Goal: Find specific page/section: Find specific page/section

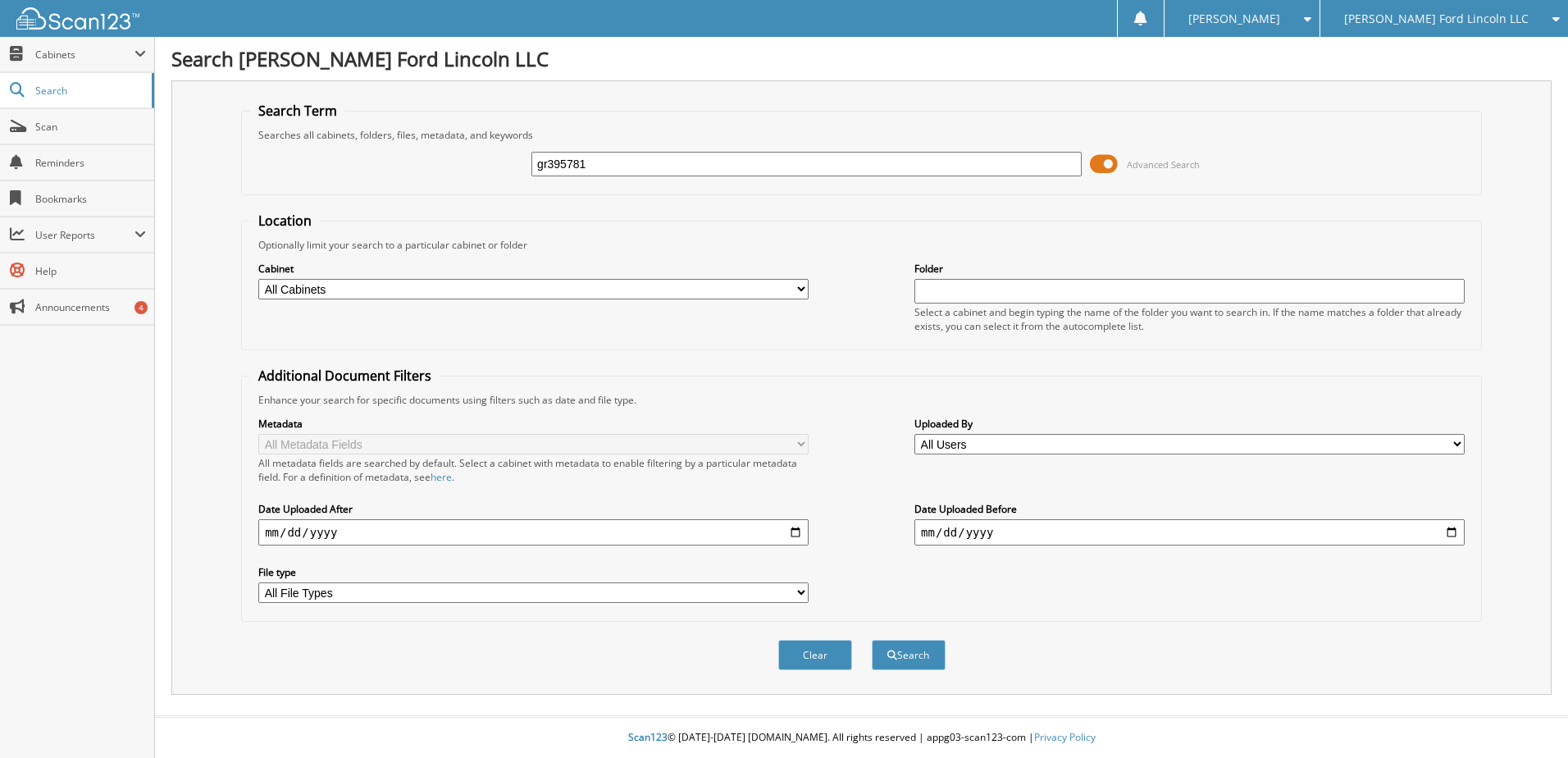
type input "gr395781"
click at [872, 640] on button "Search" at bounding box center [909, 655] width 74 height 30
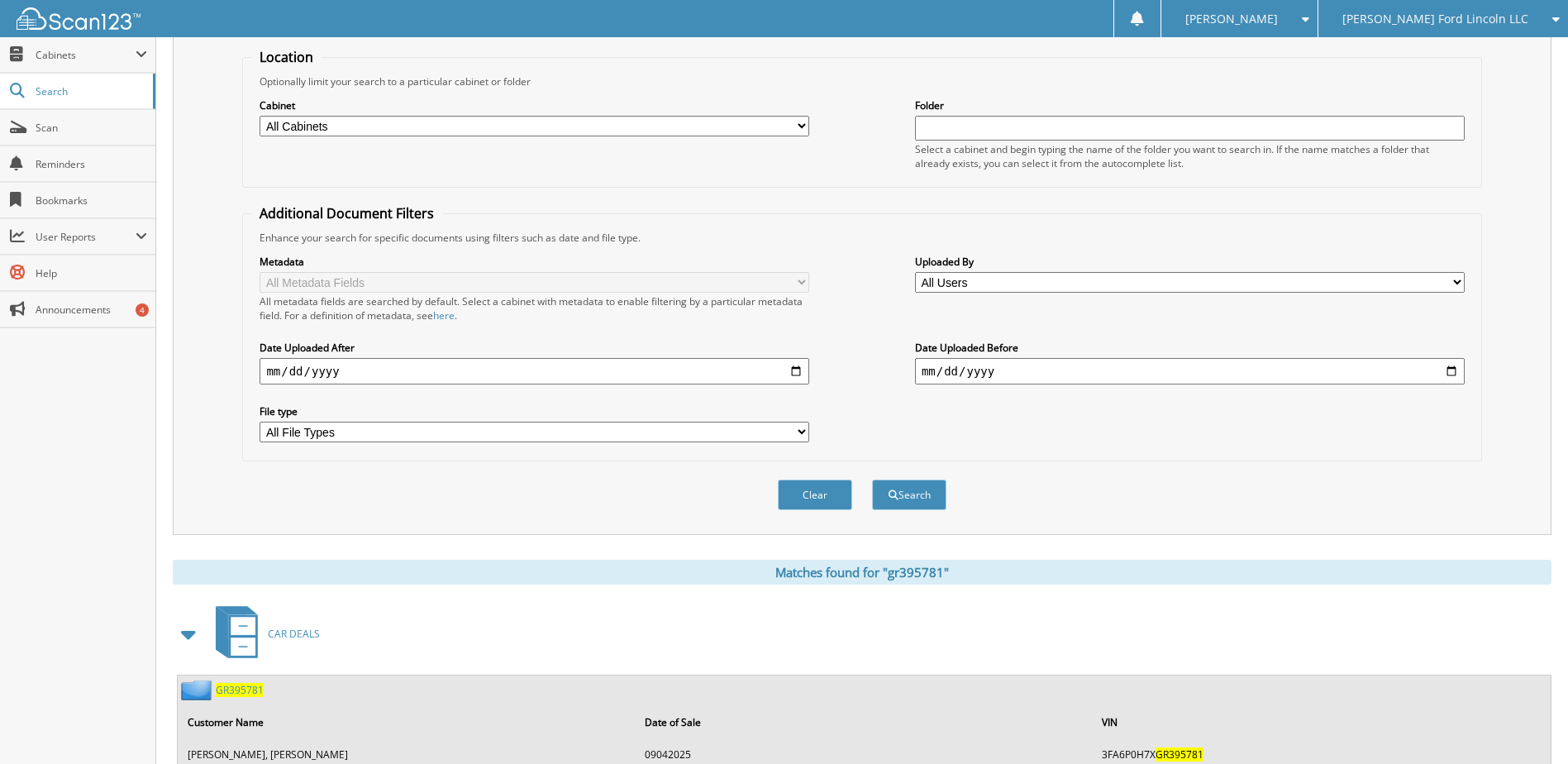
scroll to position [226, 0]
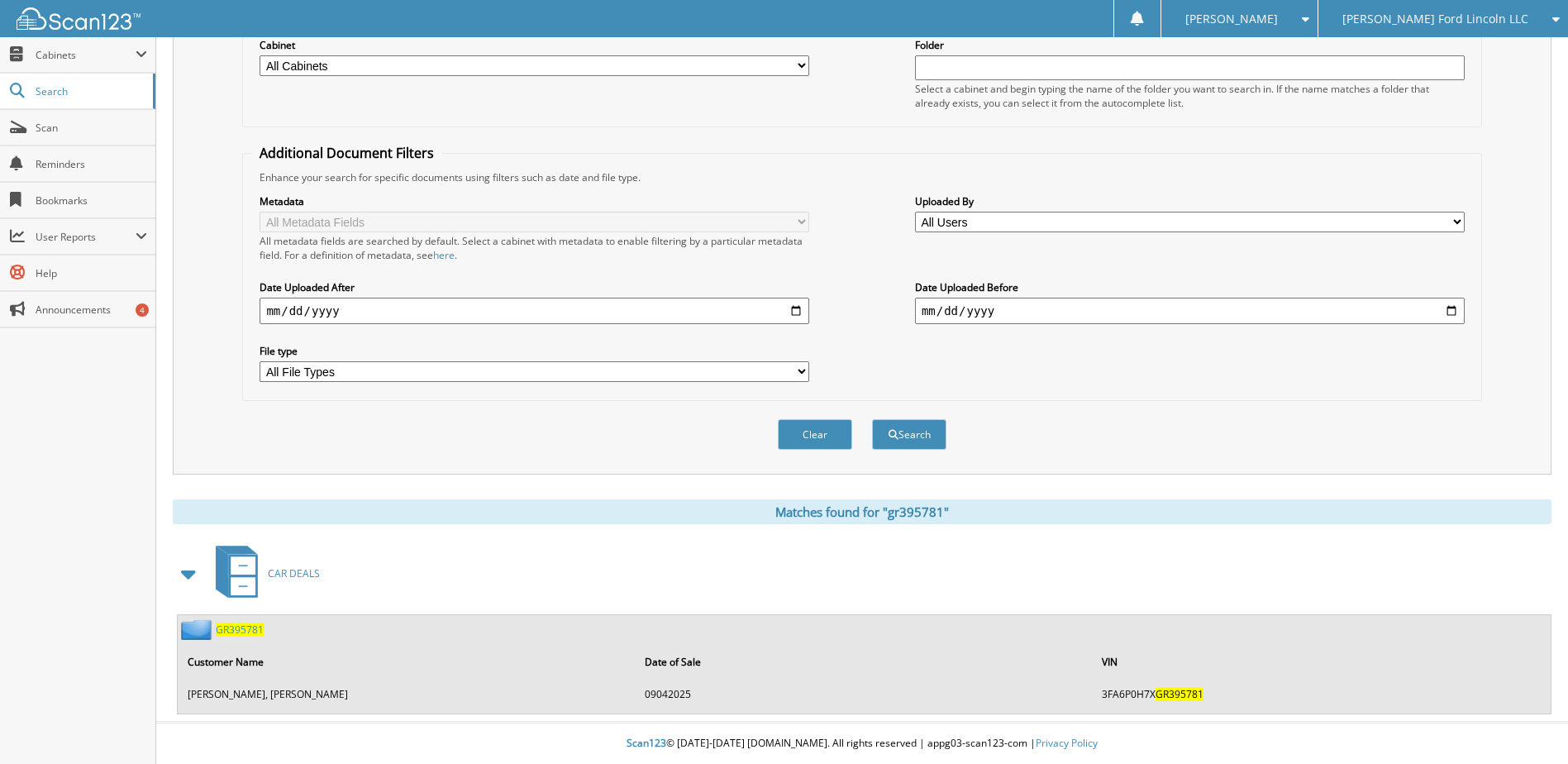
click at [229, 632] on span "GR395781" at bounding box center [240, 629] width 48 height 14
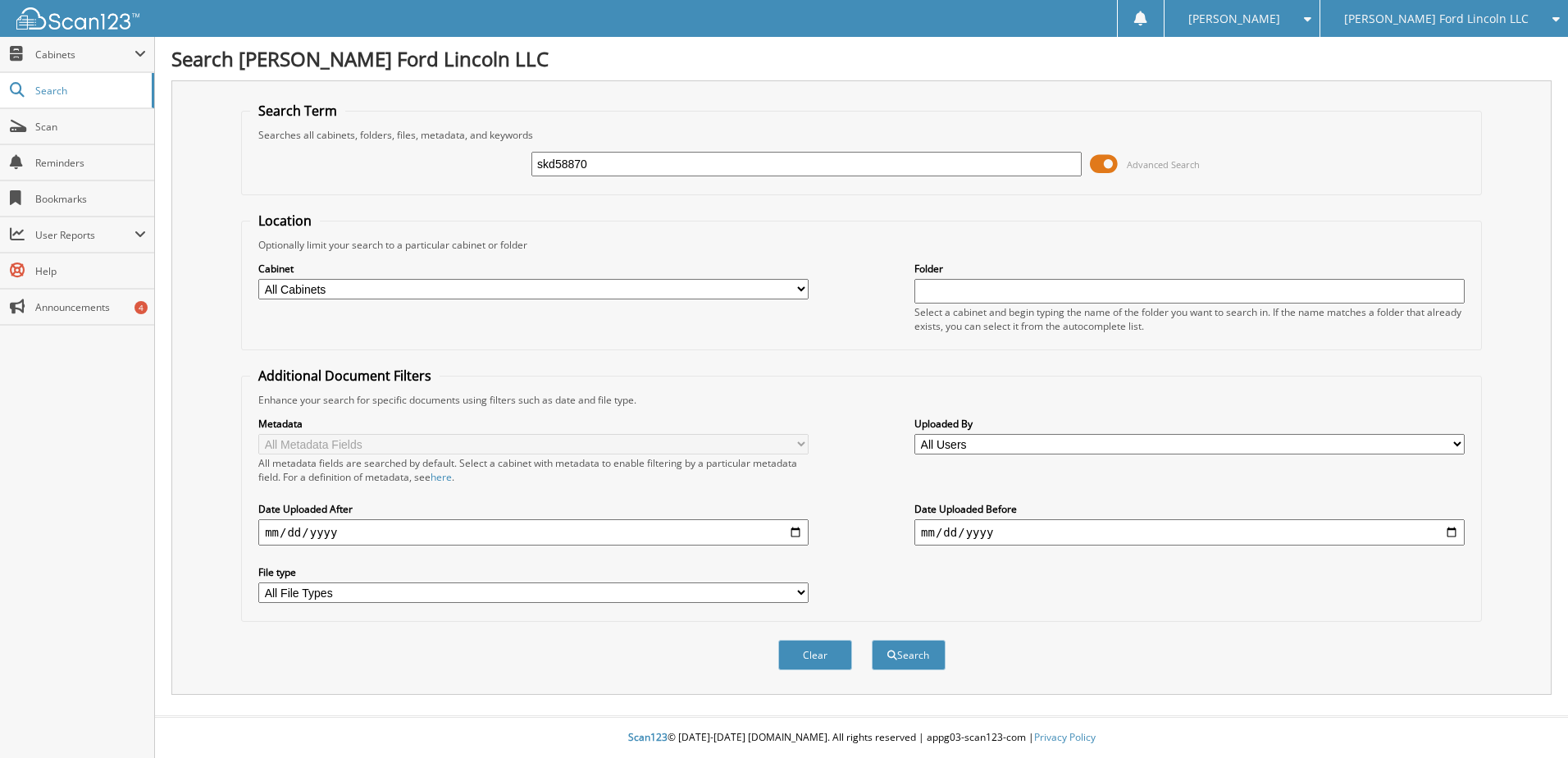
type input "skd58870"
click at [872, 640] on button "Search" at bounding box center [909, 655] width 74 height 30
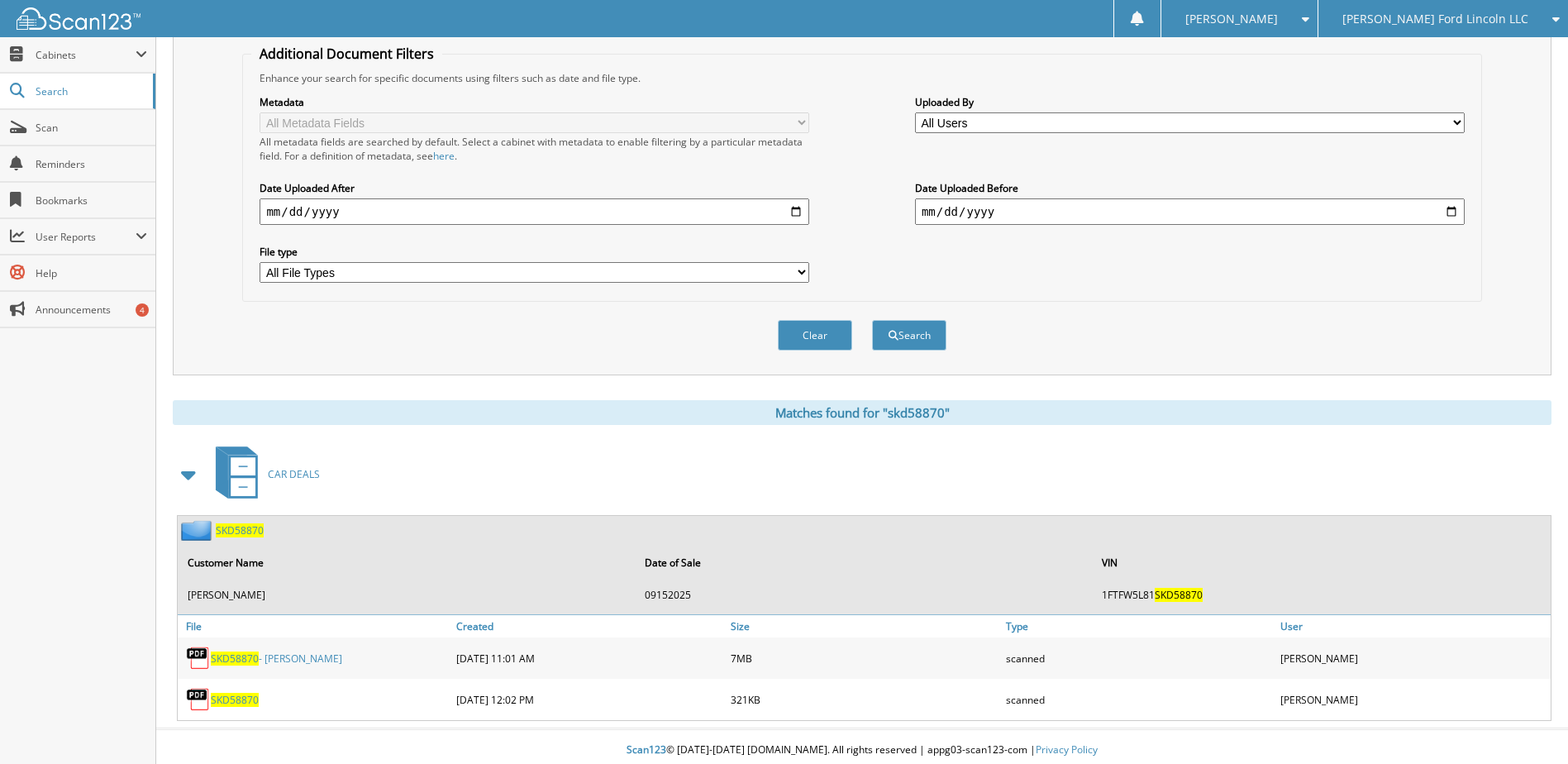
scroll to position [330, 0]
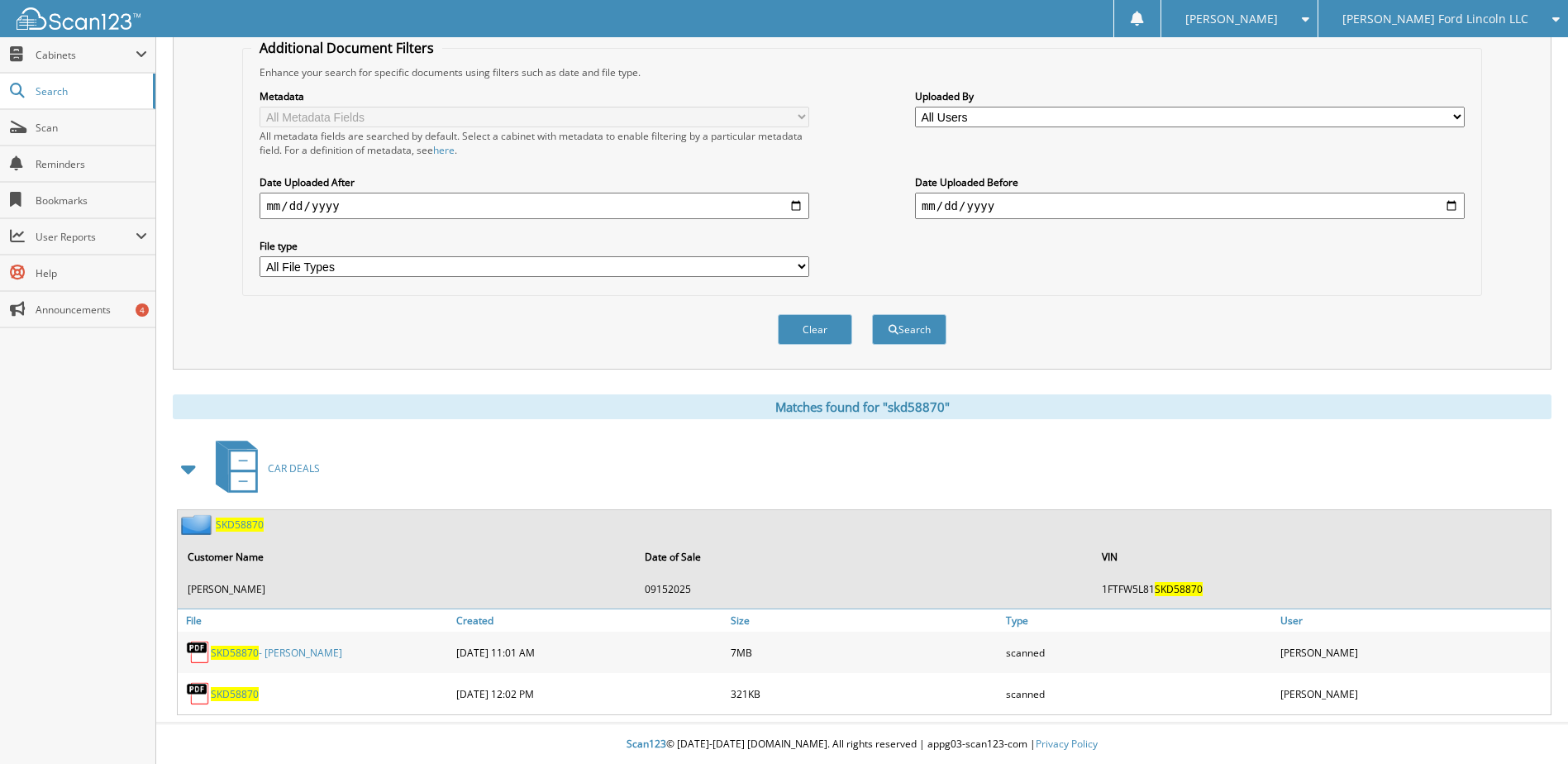
click at [241, 650] on span "SKD58870" at bounding box center [235, 652] width 48 height 14
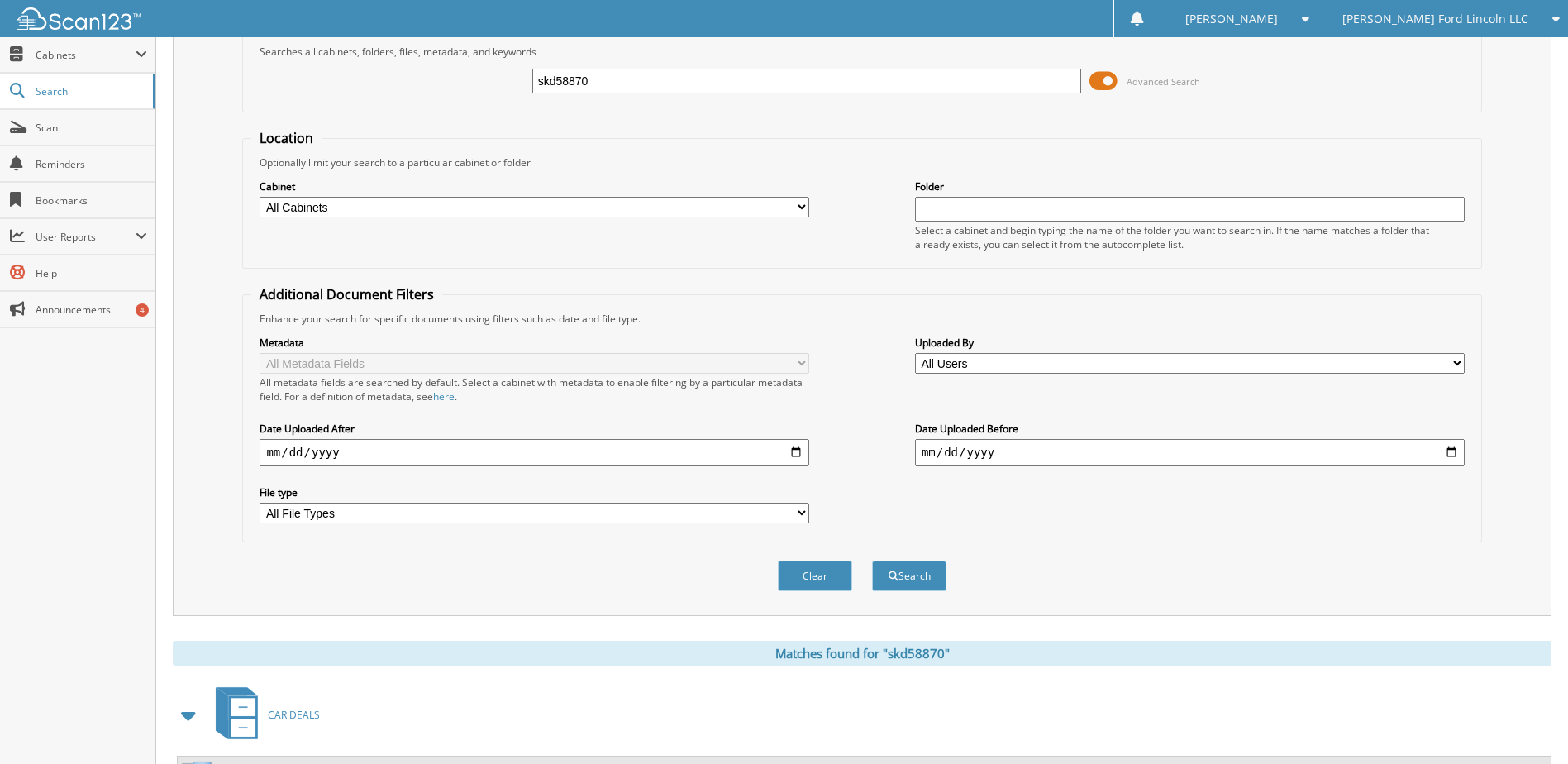
scroll to position [0, 0]
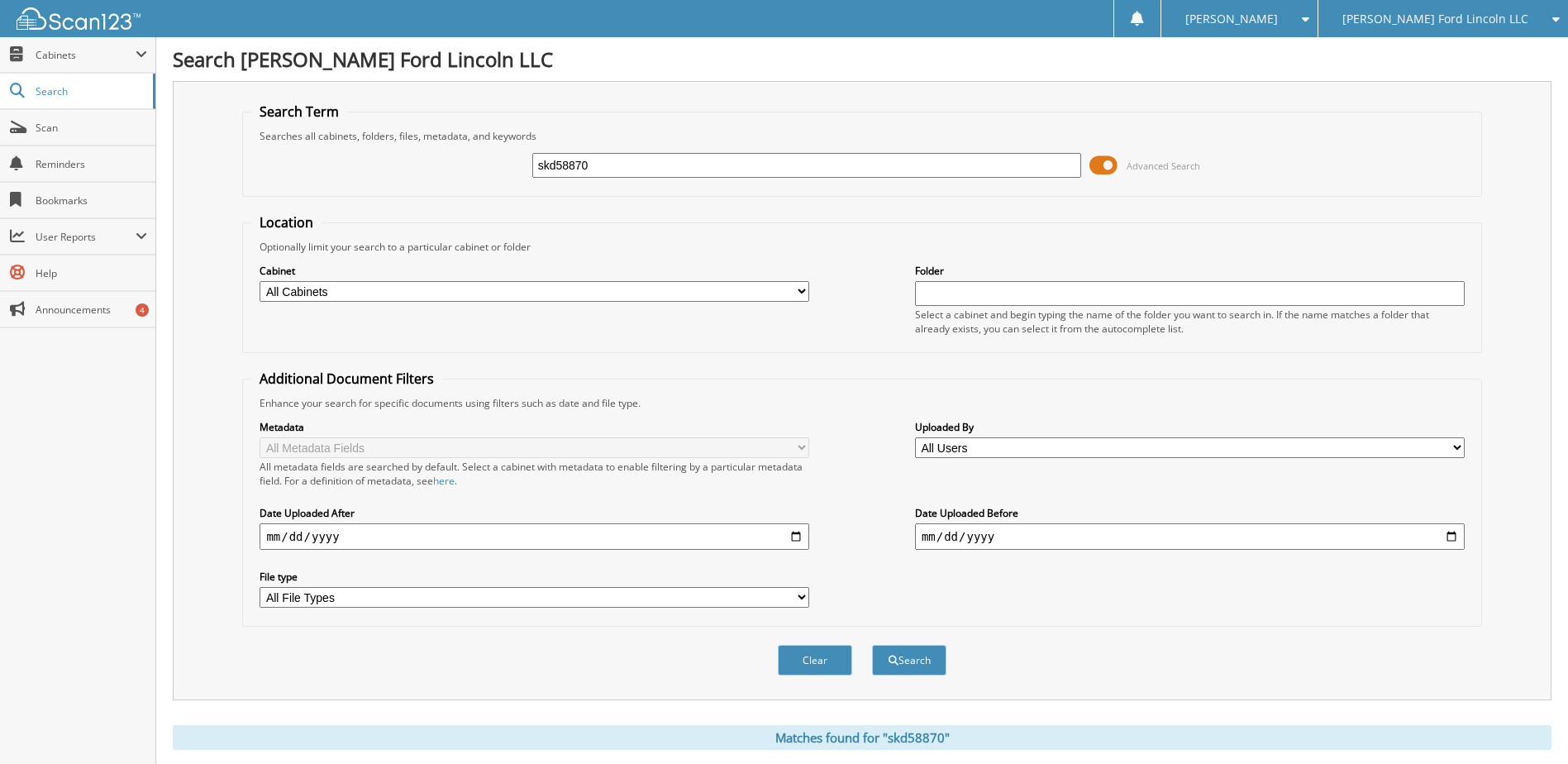
click at [583, 171] on input "skd58870" at bounding box center [808, 165] width 550 height 25
type input "skf20687"
click at [872, 645] on button "Search" at bounding box center [909, 660] width 74 height 31
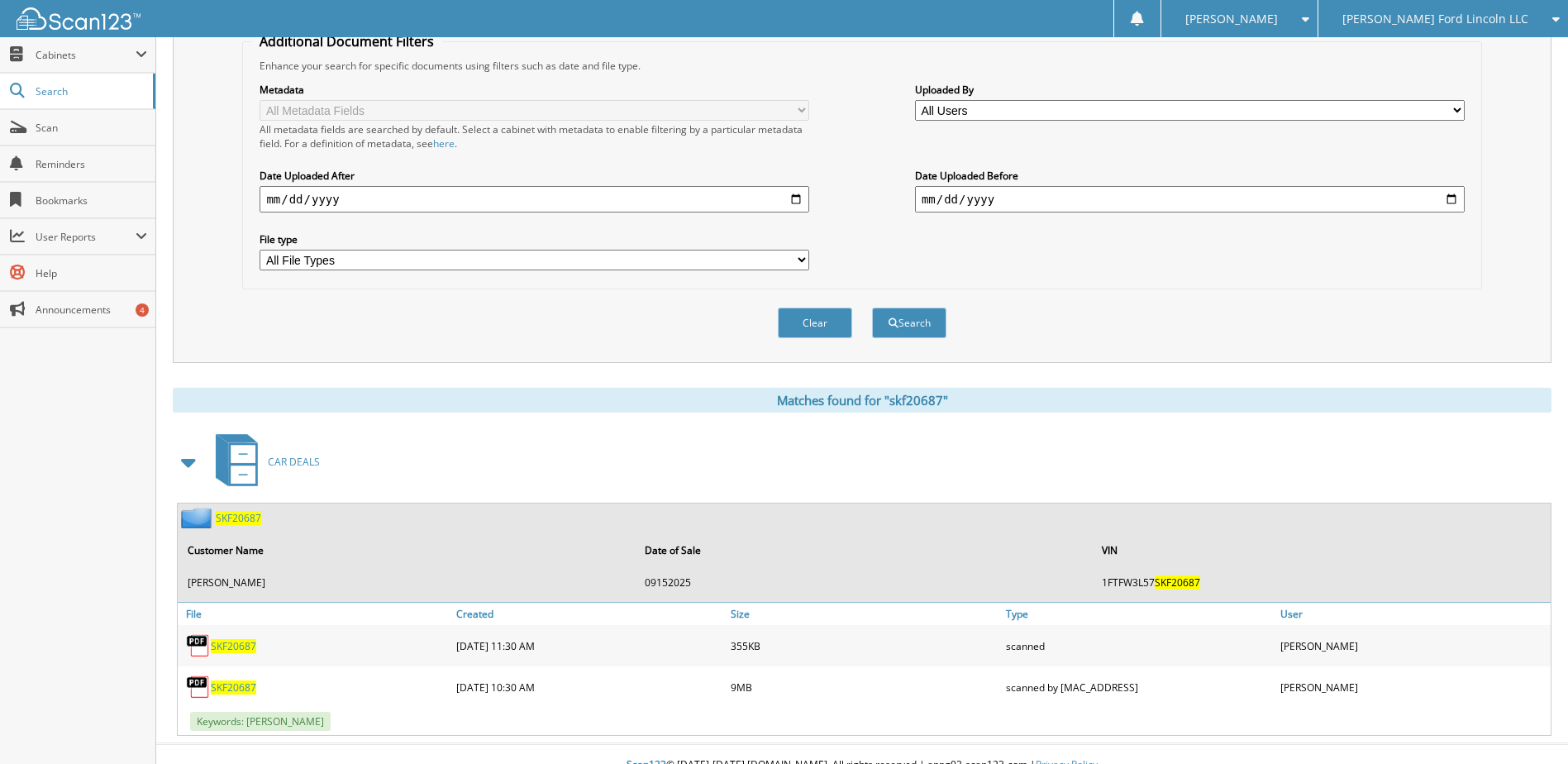
scroll to position [360, 0]
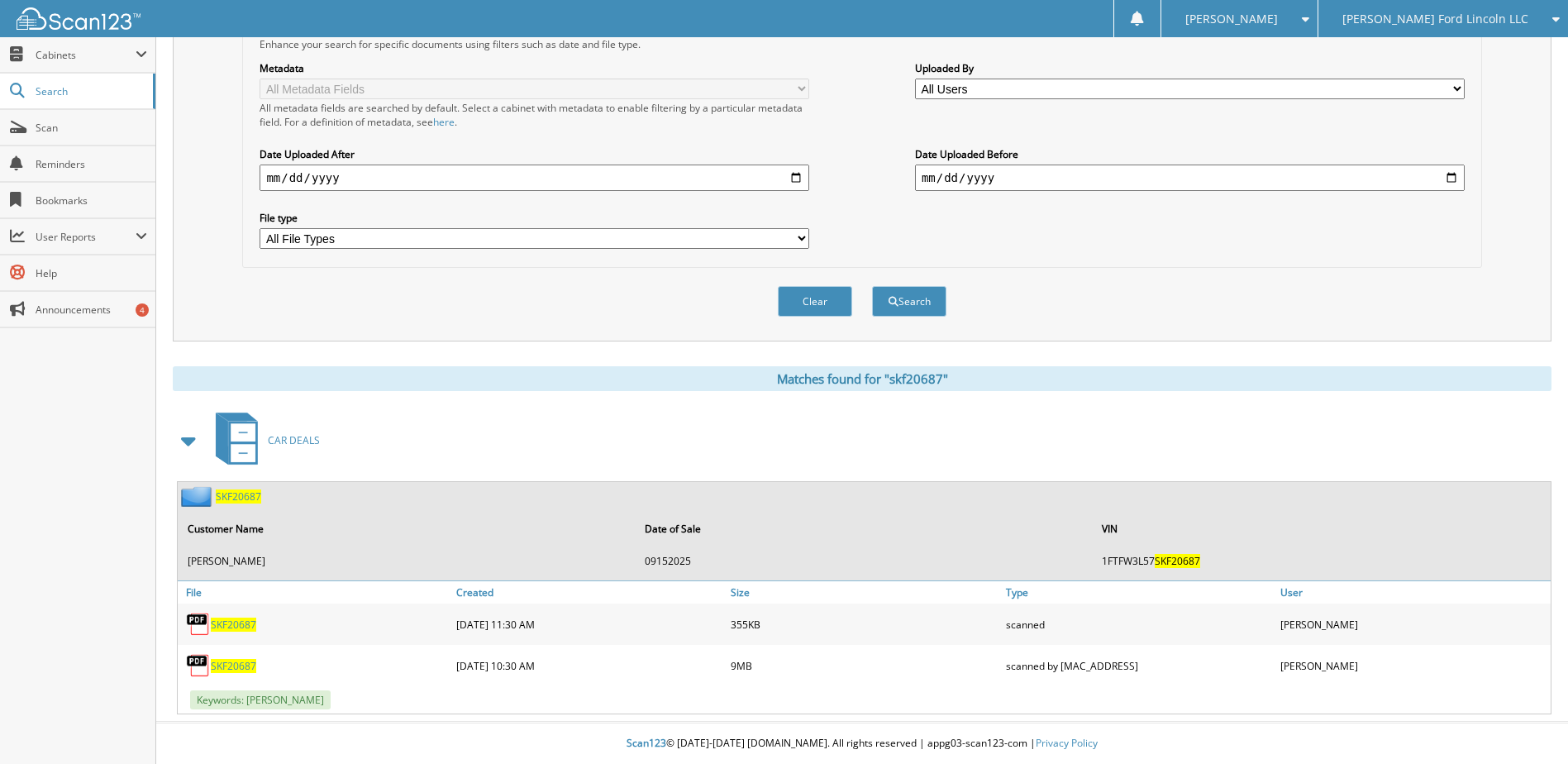
click at [230, 663] on span "SKF20687" at bounding box center [234, 666] width 46 height 14
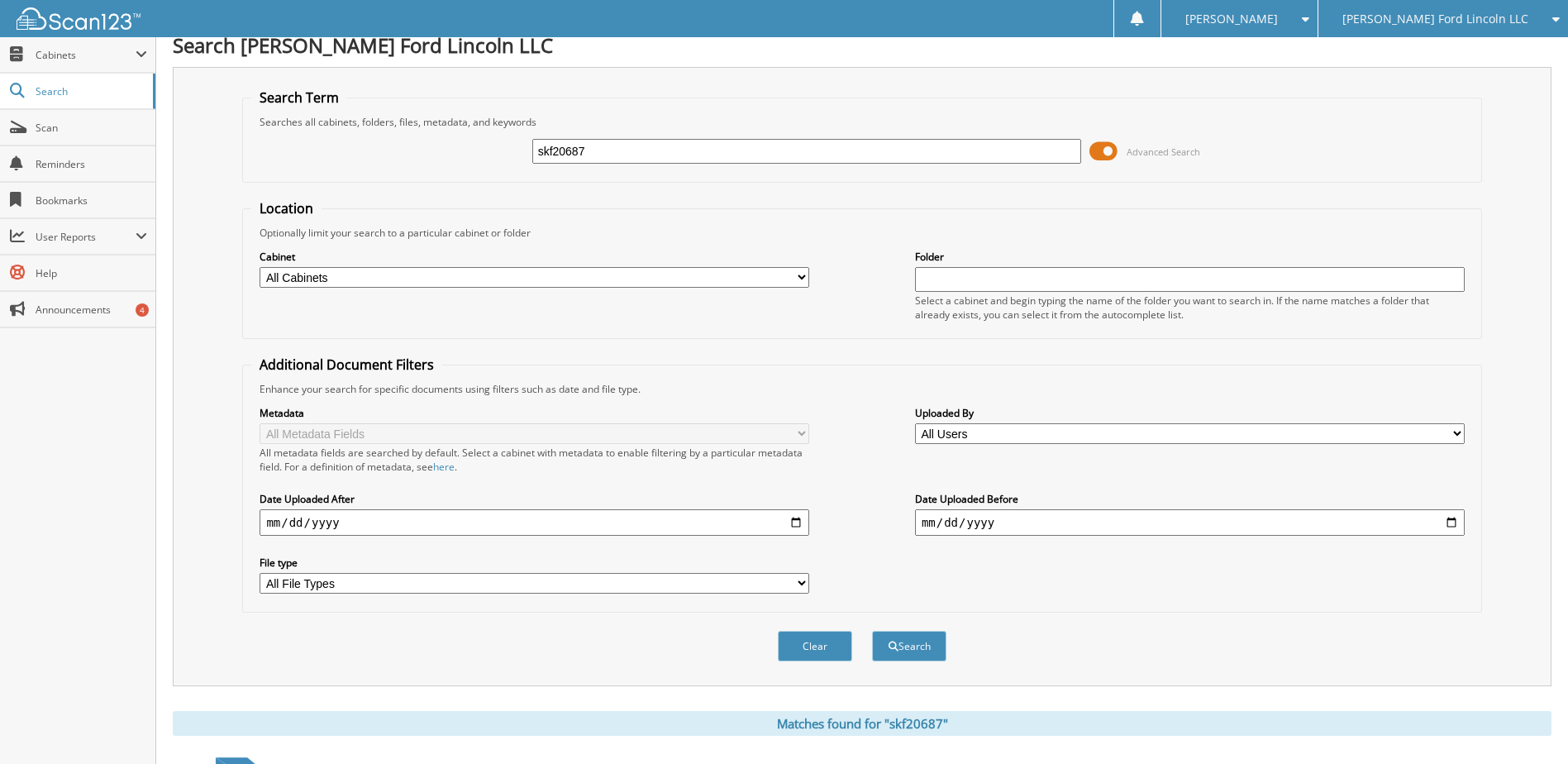
scroll to position [0, 0]
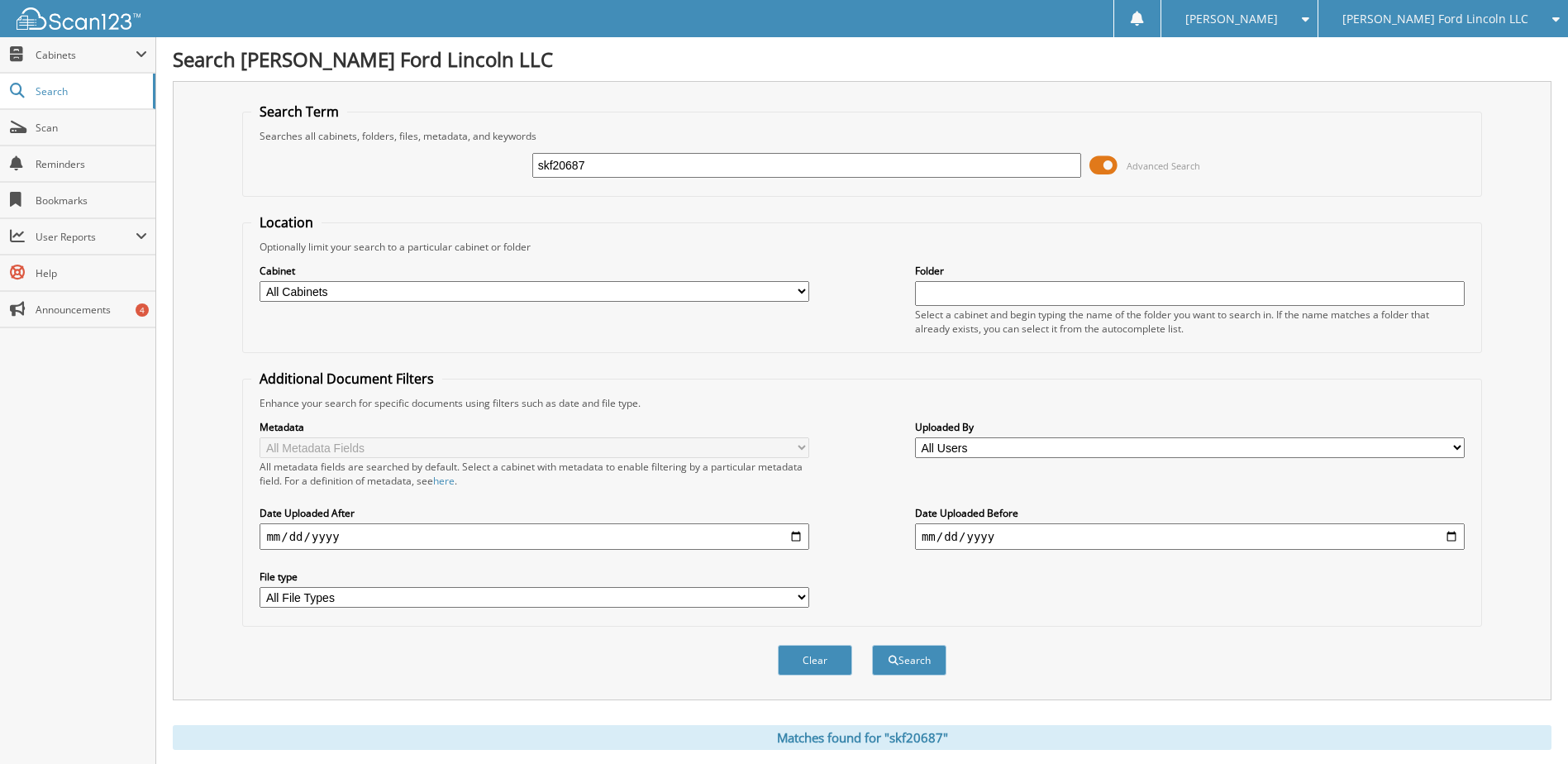
click at [592, 169] on input "skf20687" at bounding box center [808, 165] width 550 height 25
type input "dfb46539"
click at [872, 645] on button "Search" at bounding box center [909, 660] width 74 height 31
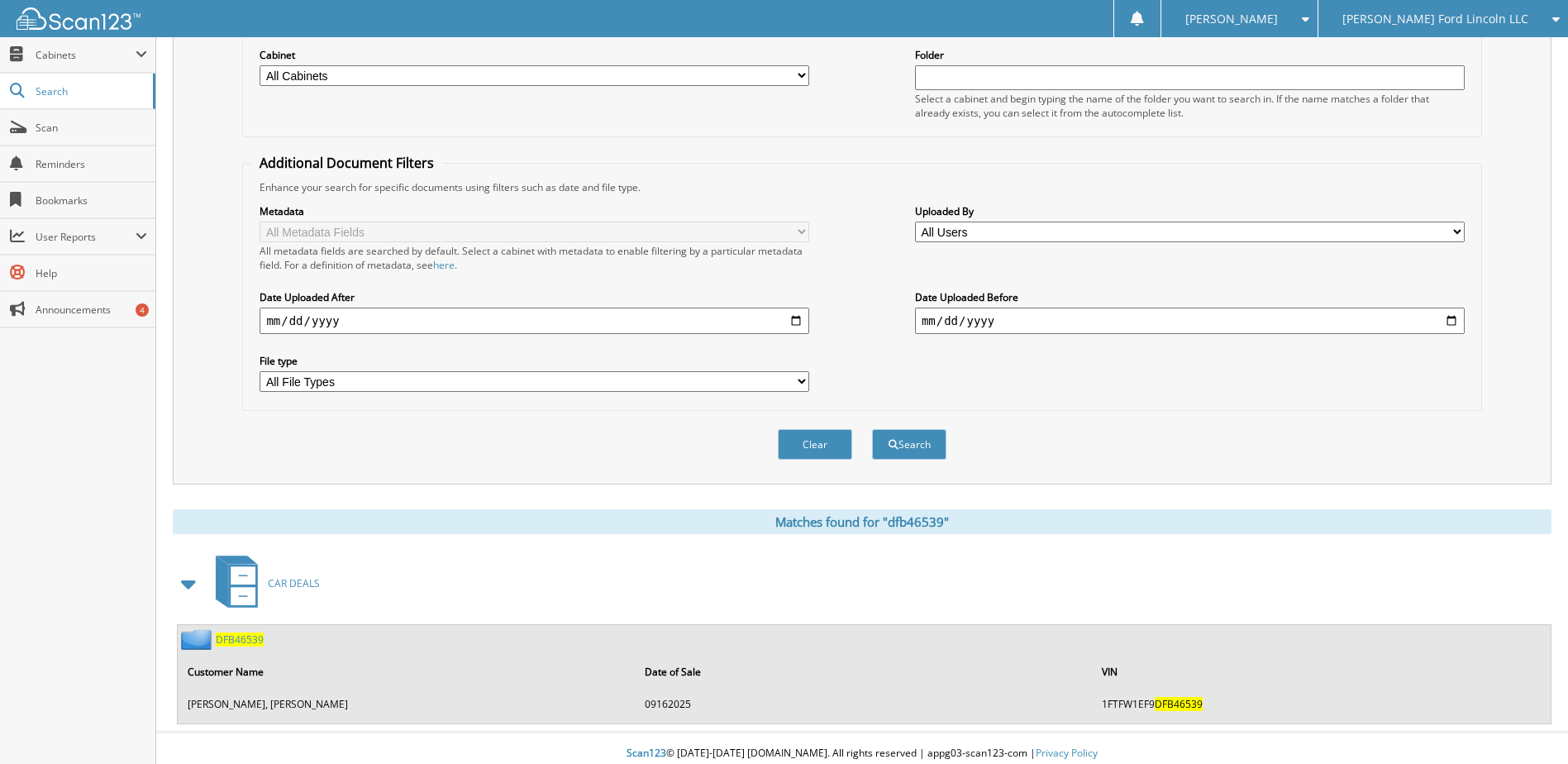
scroll to position [226, 0]
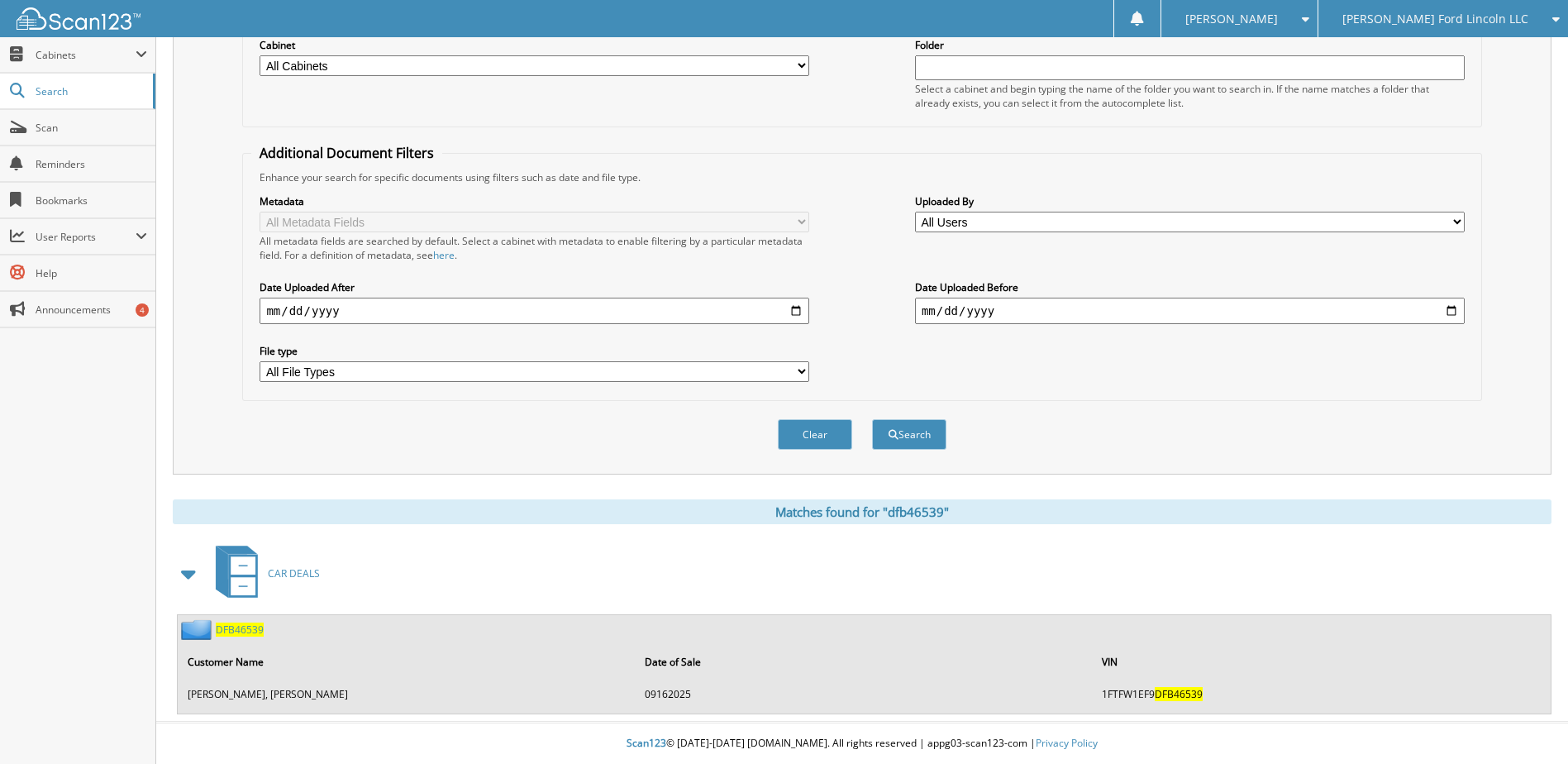
click at [229, 624] on span "DFB46539" at bounding box center [240, 629] width 48 height 14
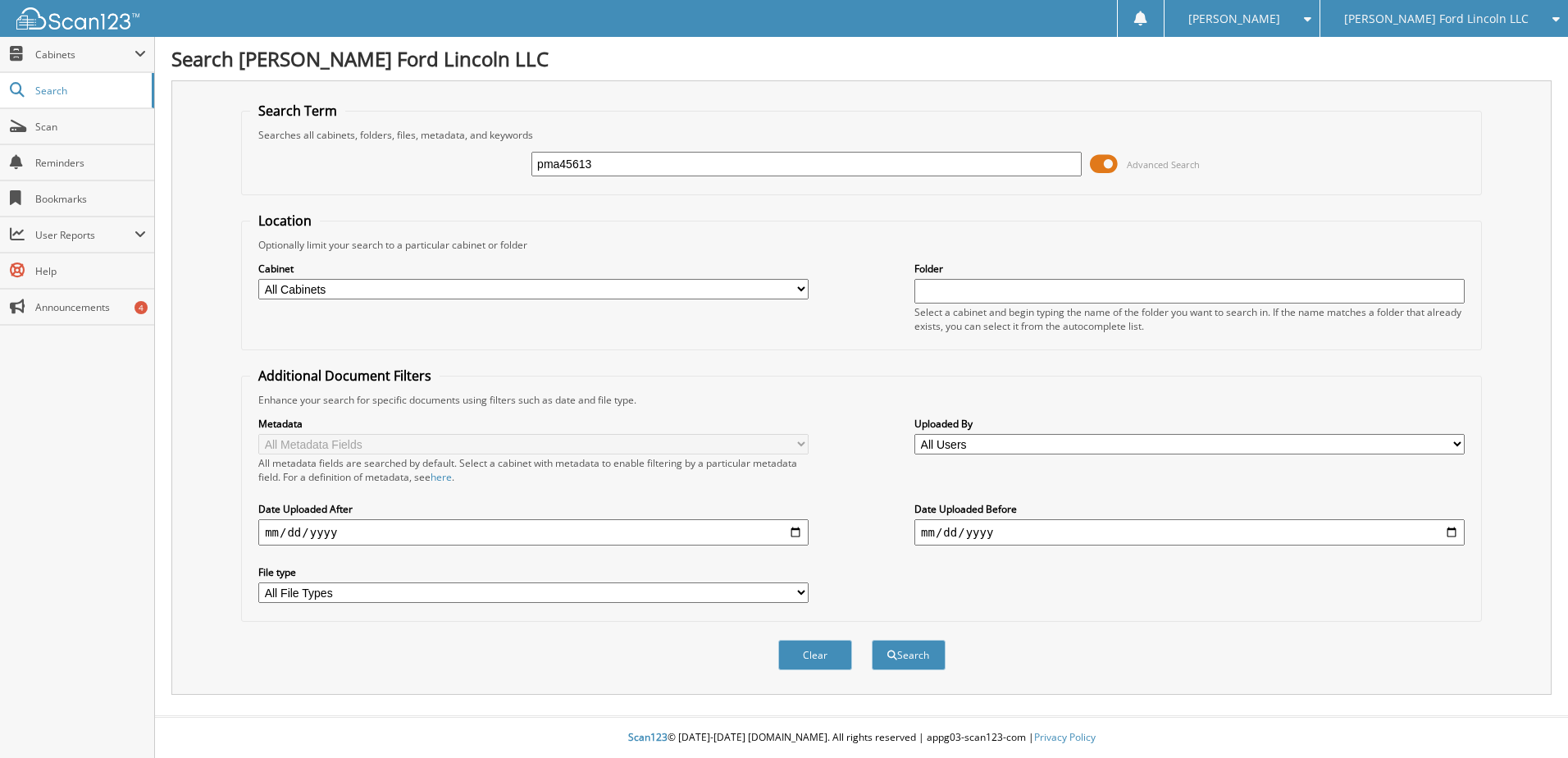
type input "pma45613"
click at [872, 640] on button "Search" at bounding box center [909, 655] width 74 height 30
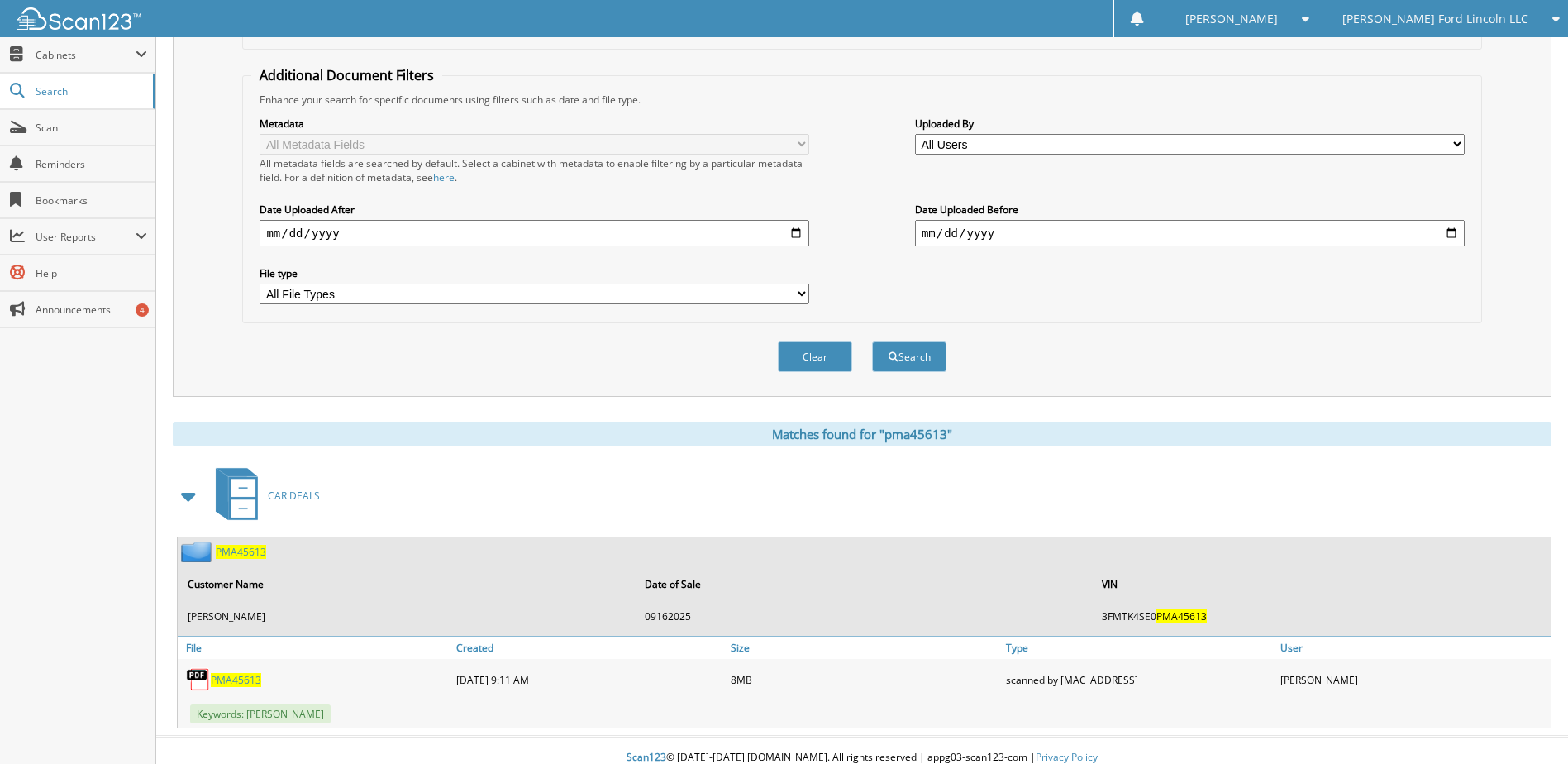
scroll to position [318, 0]
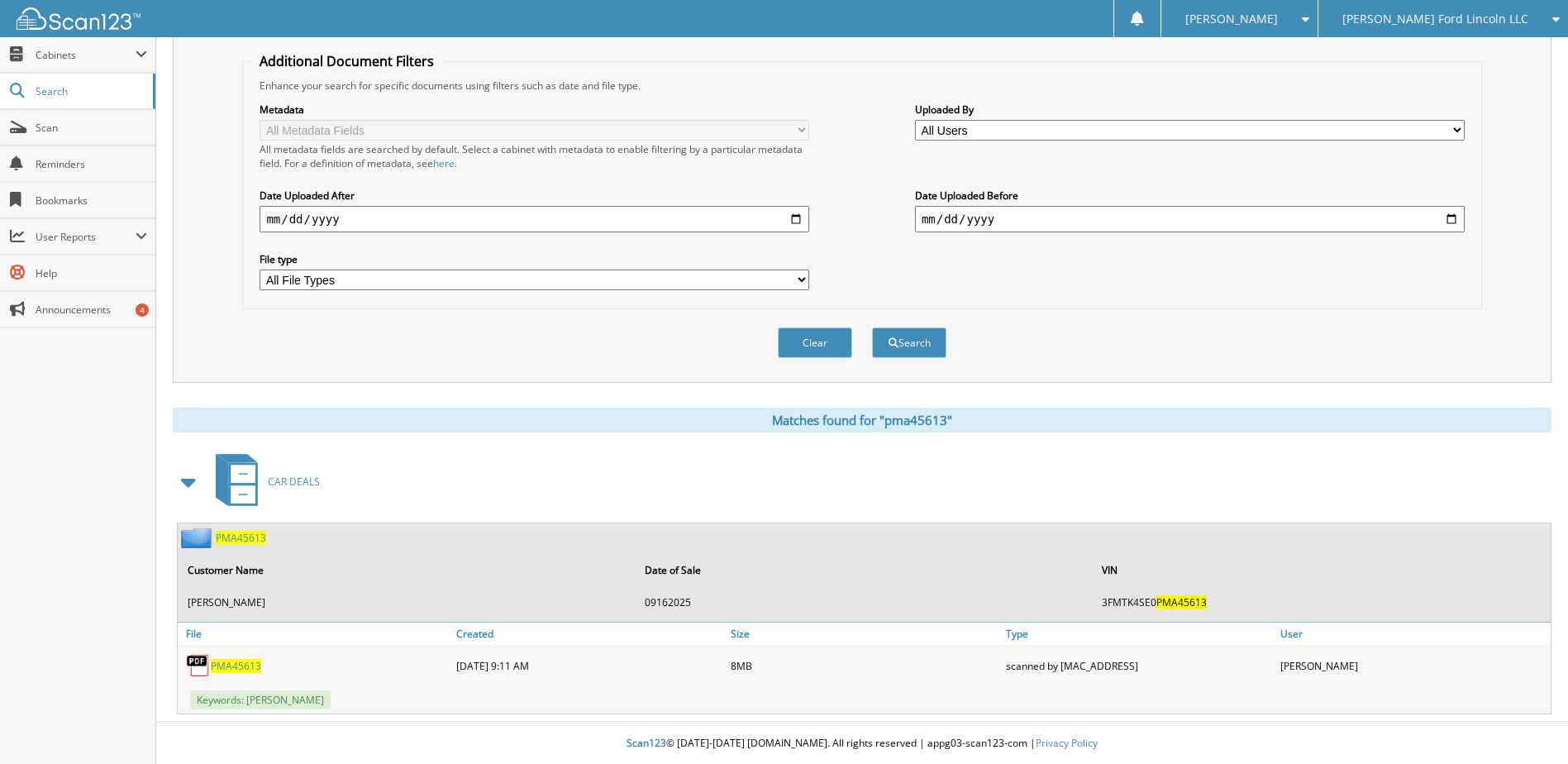
click at [237, 666] on span "PMA45613" at bounding box center [236, 666] width 51 height 14
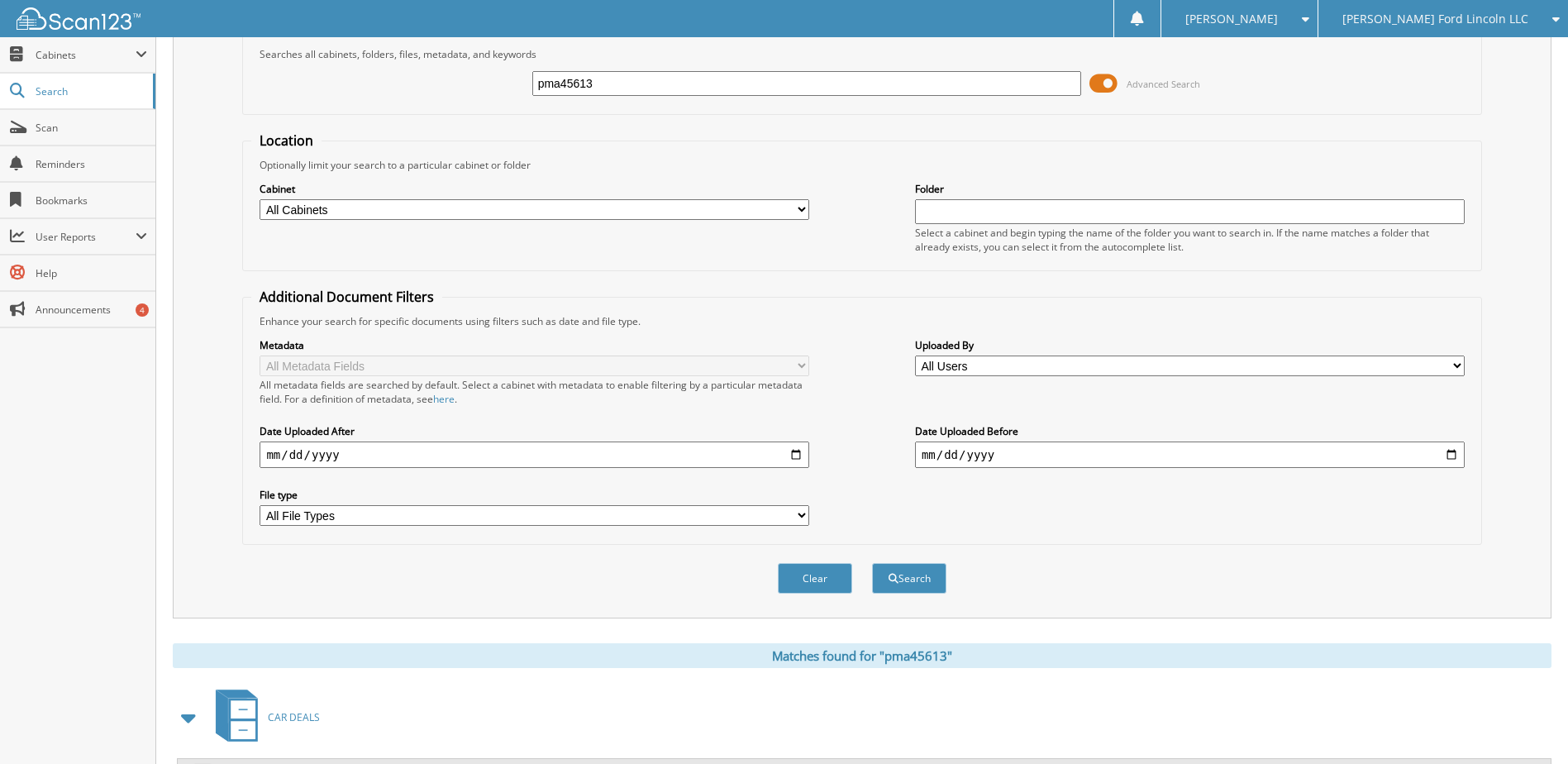
scroll to position [0, 0]
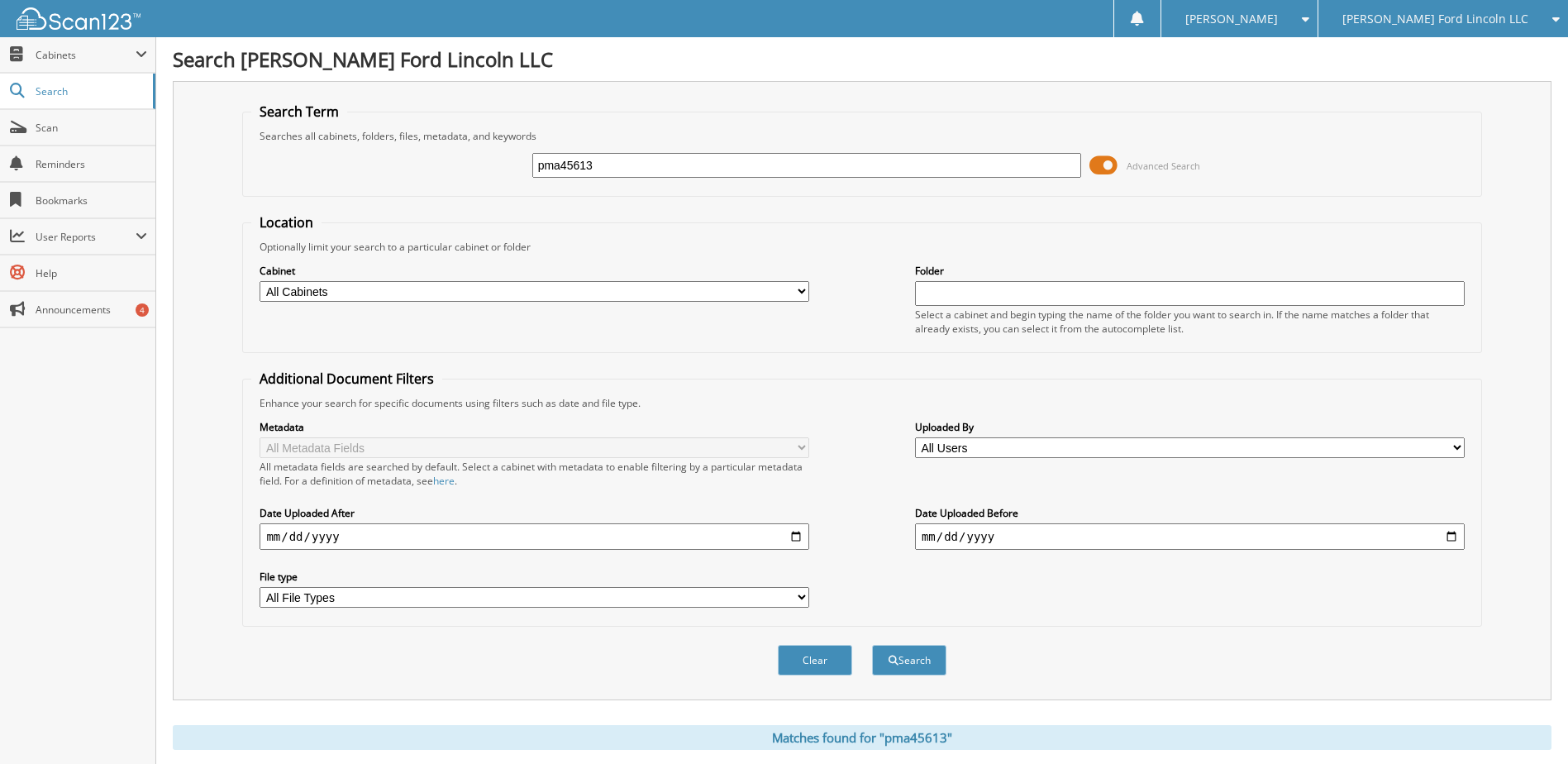
click at [563, 163] on input "pma45613" at bounding box center [808, 165] width 550 height 25
type input "rfb89981"
click at [872, 645] on button "Search" at bounding box center [909, 660] width 74 height 31
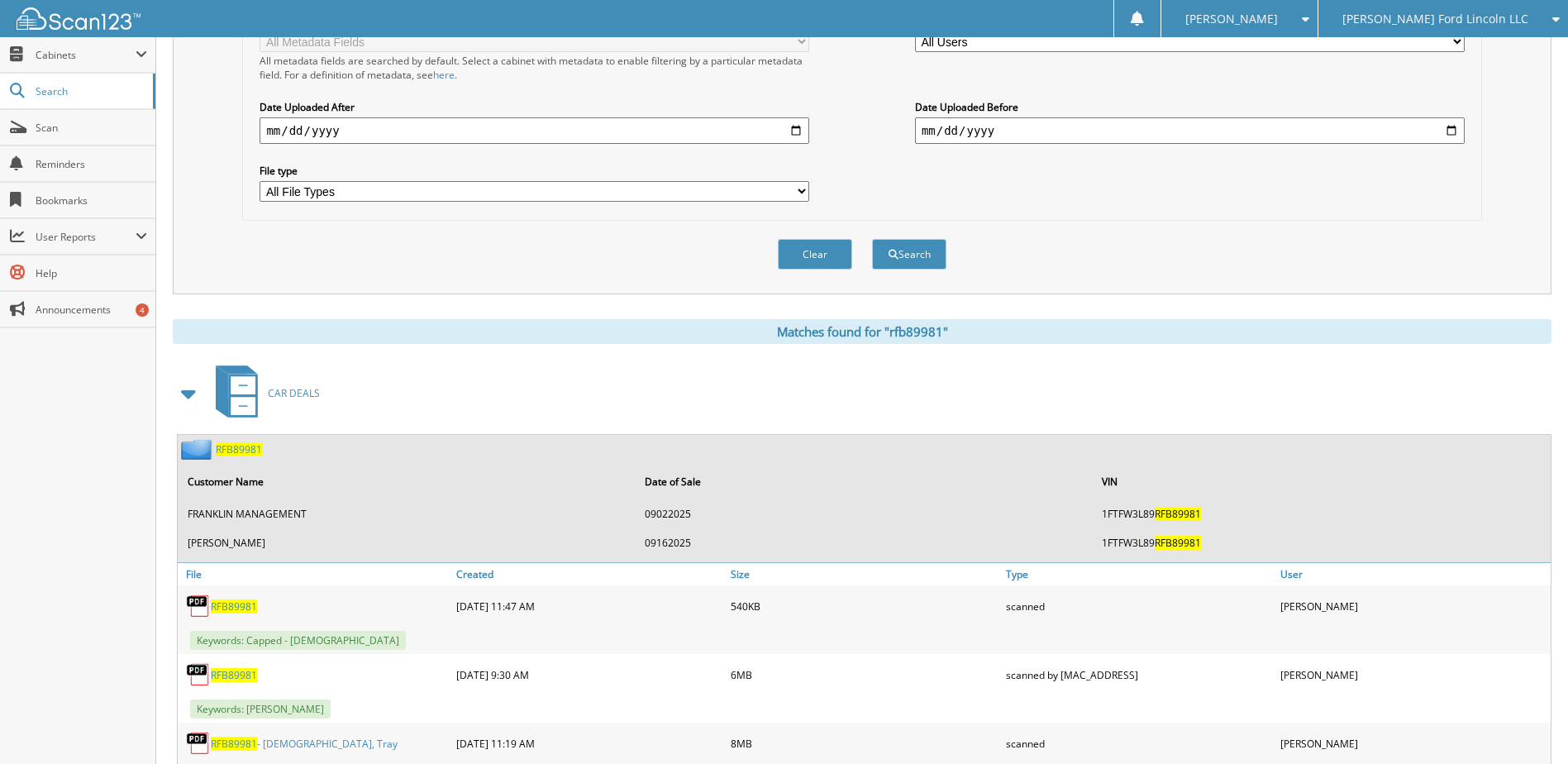
scroll to position [414, 0]
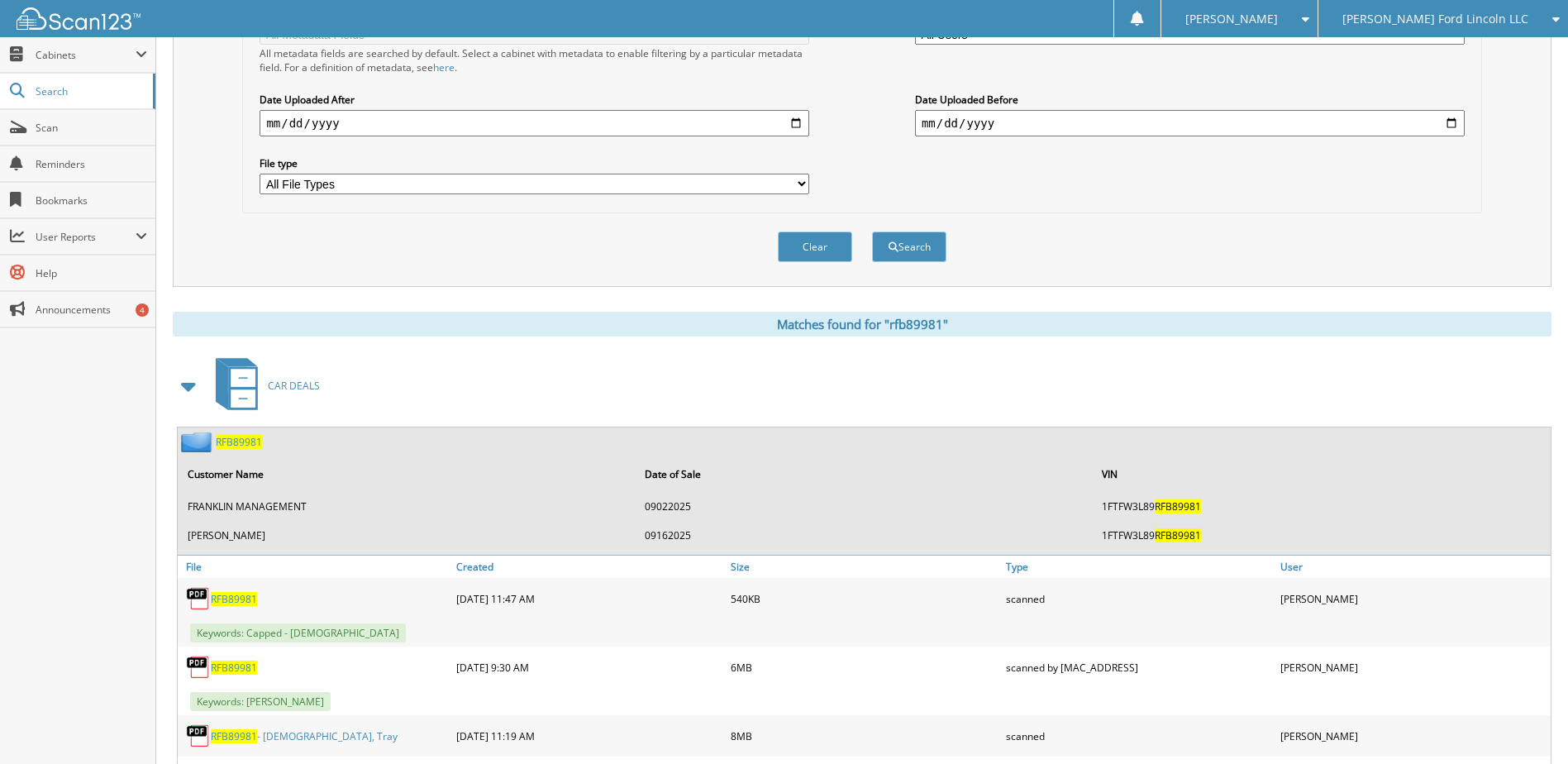
click at [237, 671] on span "RFB89981" at bounding box center [234, 668] width 46 height 14
click at [48, 132] on span "Scan" at bounding box center [91, 127] width 112 height 14
